Goal: Information Seeking & Learning: Learn about a topic

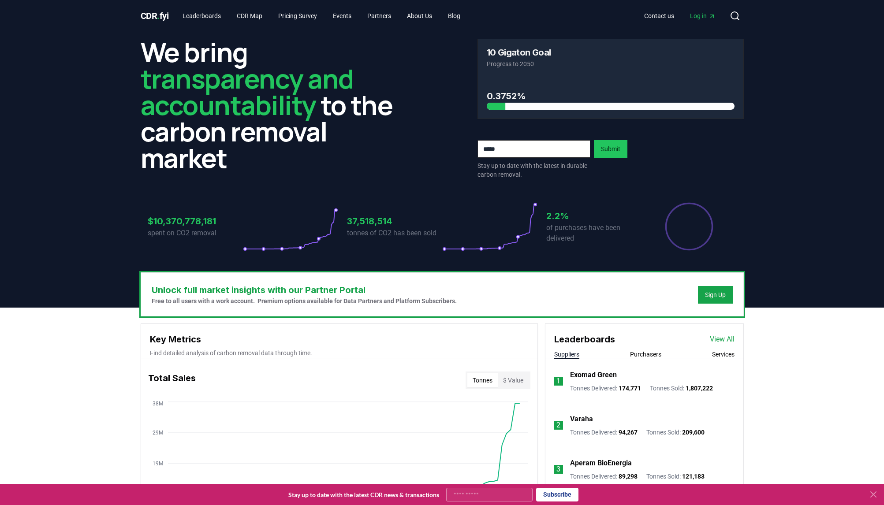
click at [697, 16] on span "Log in" at bounding box center [703, 15] width 26 height 9
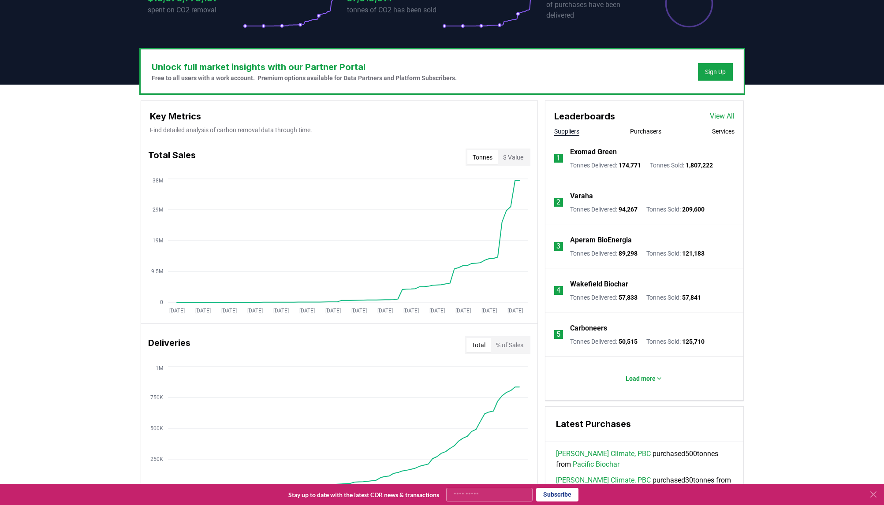
scroll to position [228, 0]
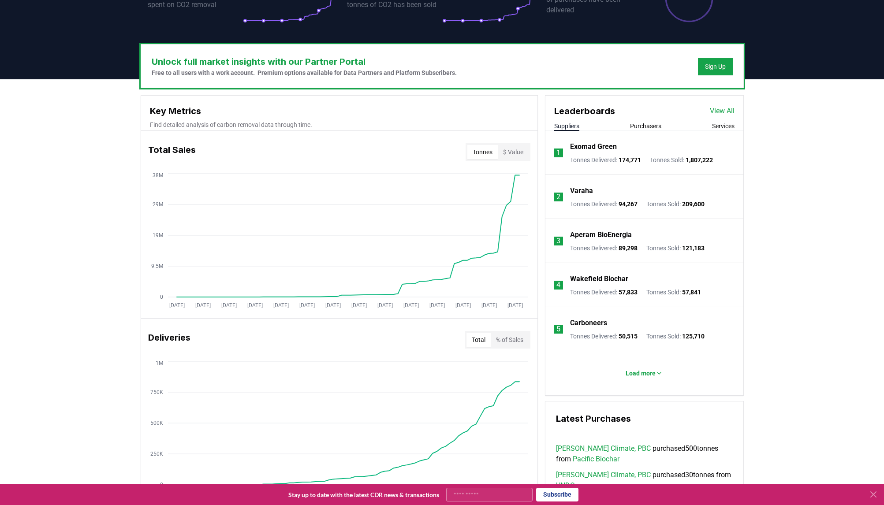
click at [596, 147] on p "Exomad Green" at bounding box center [593, 147] width 47 height 11
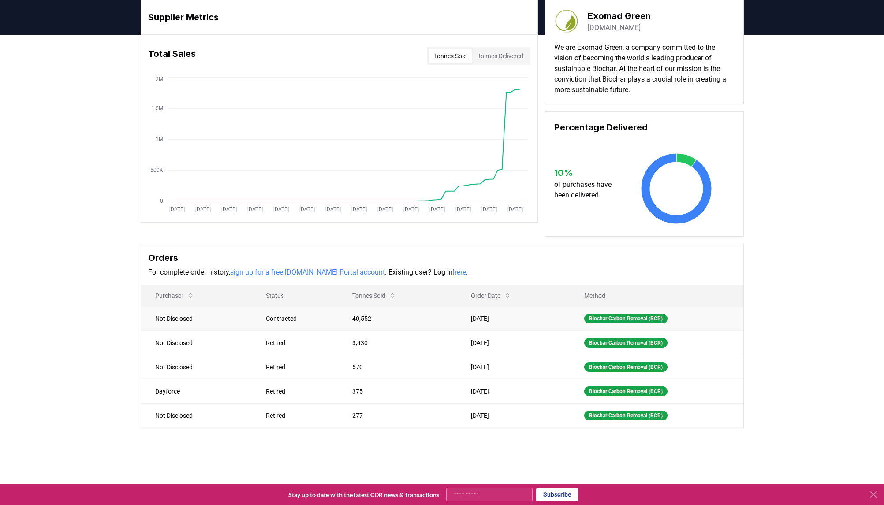
scroll to position [53, 0]
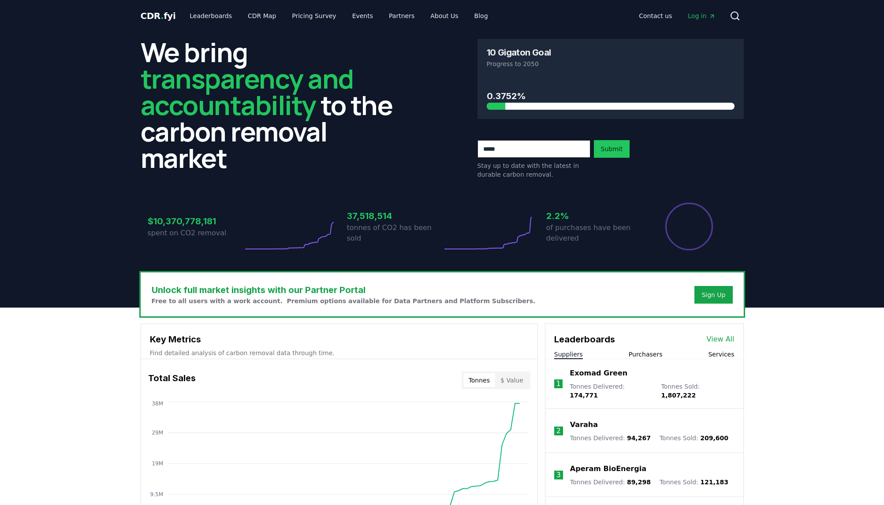
scroll to position [228, 0]
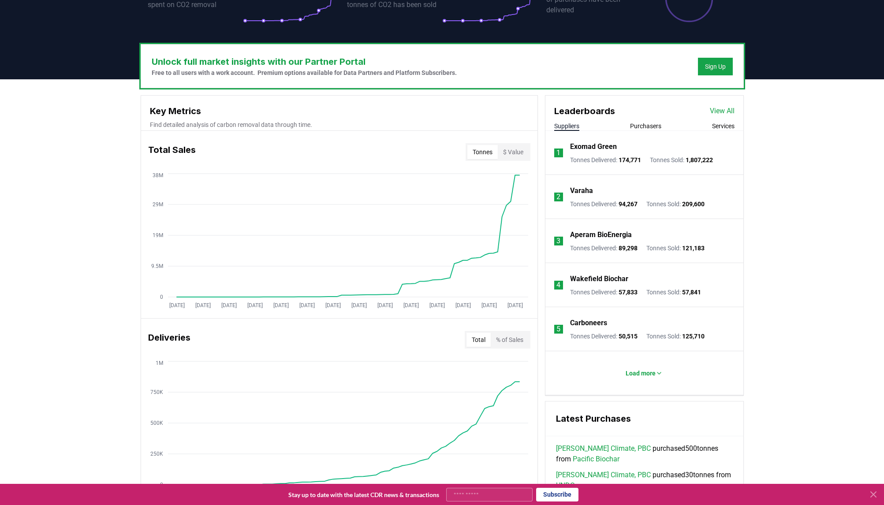
click at [717, 111] on link "View All" at bounding box center [722, 111] width 25 height 11
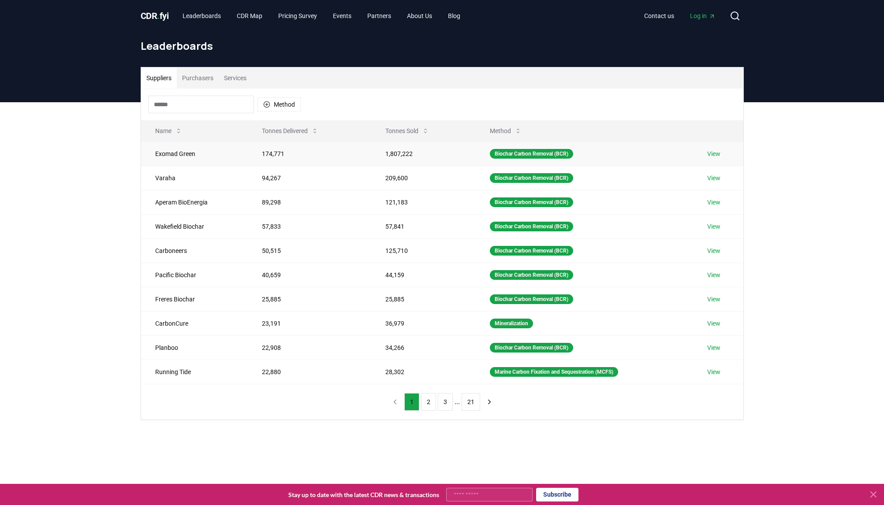
click at [717, 150] on link "View" at bounding box center [713, 154] width 13 height 9
click at [157, 156] on td "Exomad Green" at bounding box center [194, 154] width 107 height 24
click at [721, 153] on link "View" at bounding box center [713, 154] width 13 height 9
click at [206, 76] on button "Purchasers" at bounding box center [198, 77] width 42 height 21
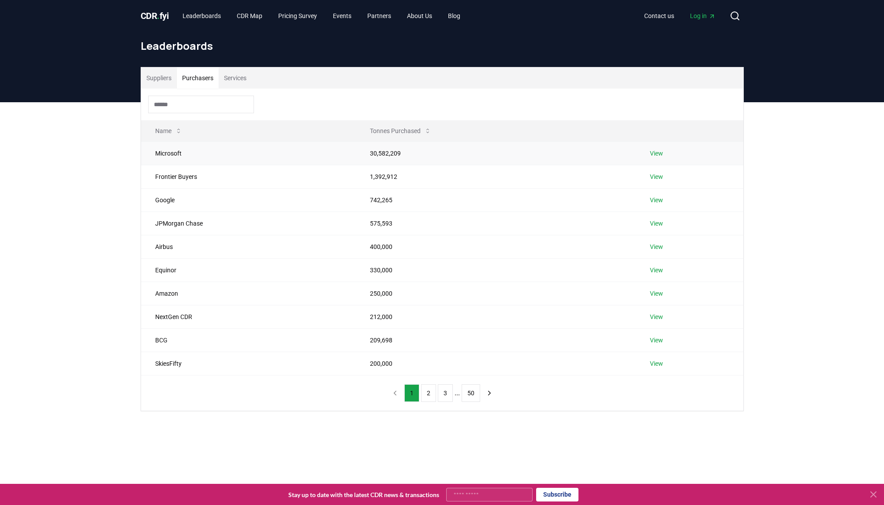
click at [658, 153] on link "View" at bounding box center [656, 153] width 13 height 9
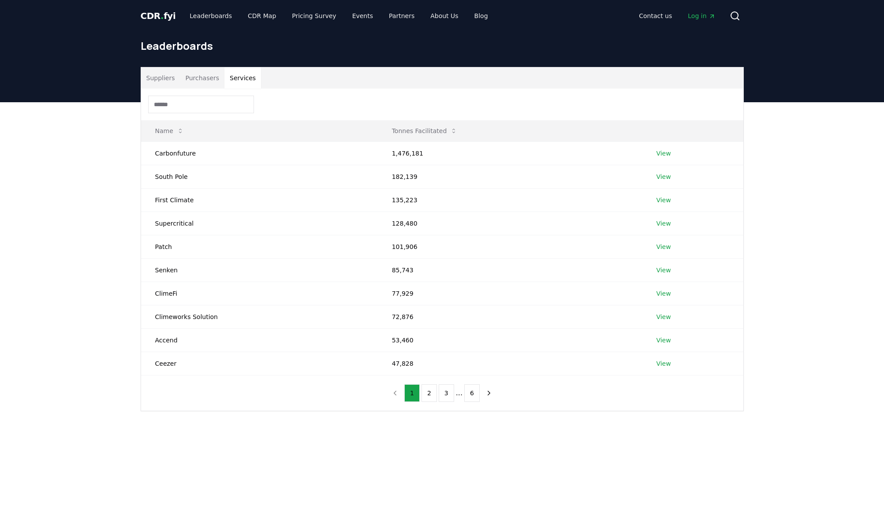
click at [239, 79] on button "Services" at bounding box center [242, 77] width 37 height 21
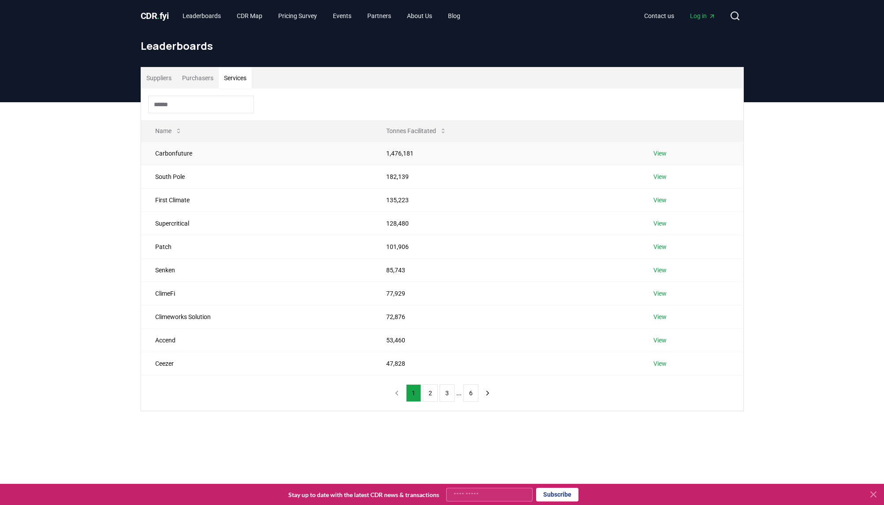
click at [659, 154] on link "View" at bounding box center [660, 153] width 13 height 9
